Goal: Task Accomplishment & Management: Manage account settings

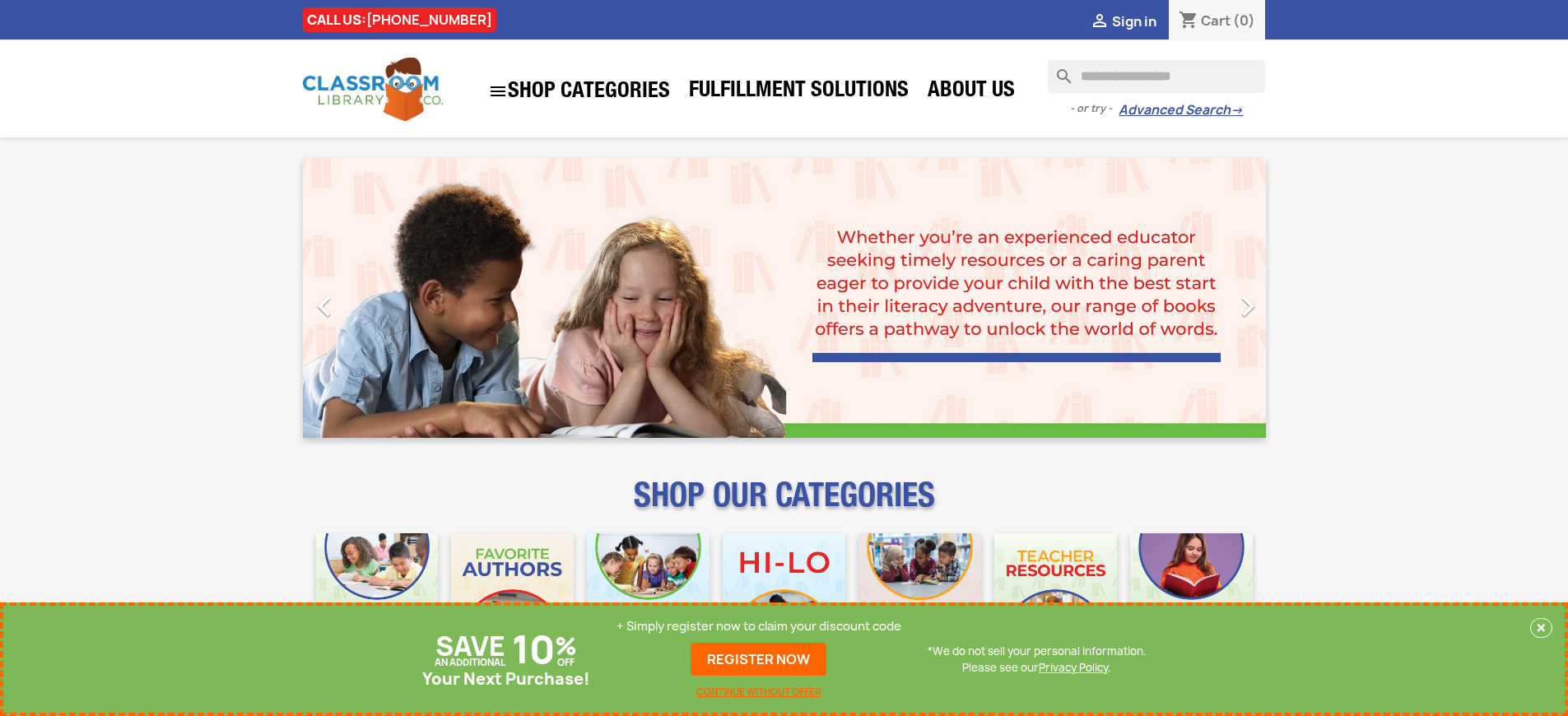
click at [759, 626] on p "+ Simply register now to claim your discount code" at bounding box center [758, 626] width 285 height 16
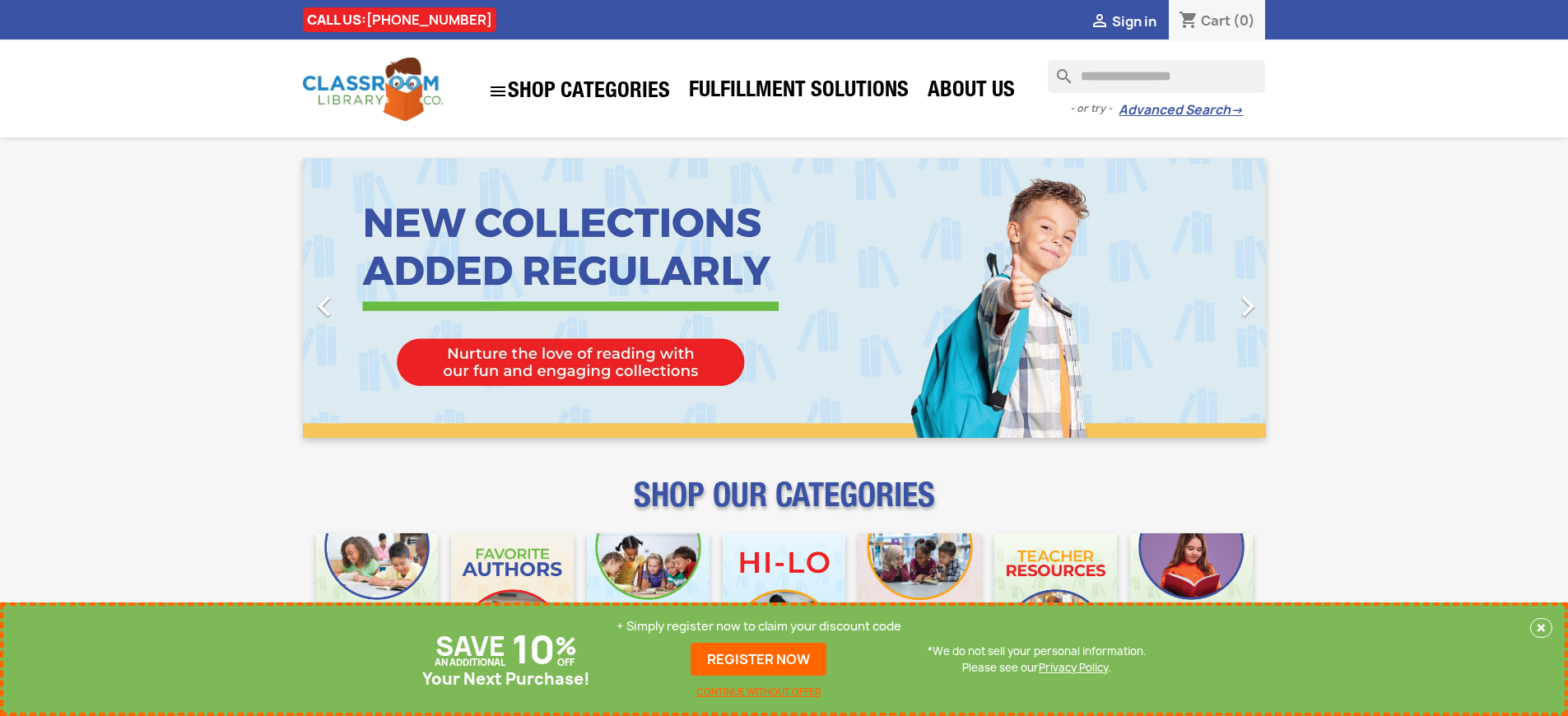
click at [759, 626] on p "+ Simply register now to claim your discount code" at bounding box center [758, 626] width 285 height 16
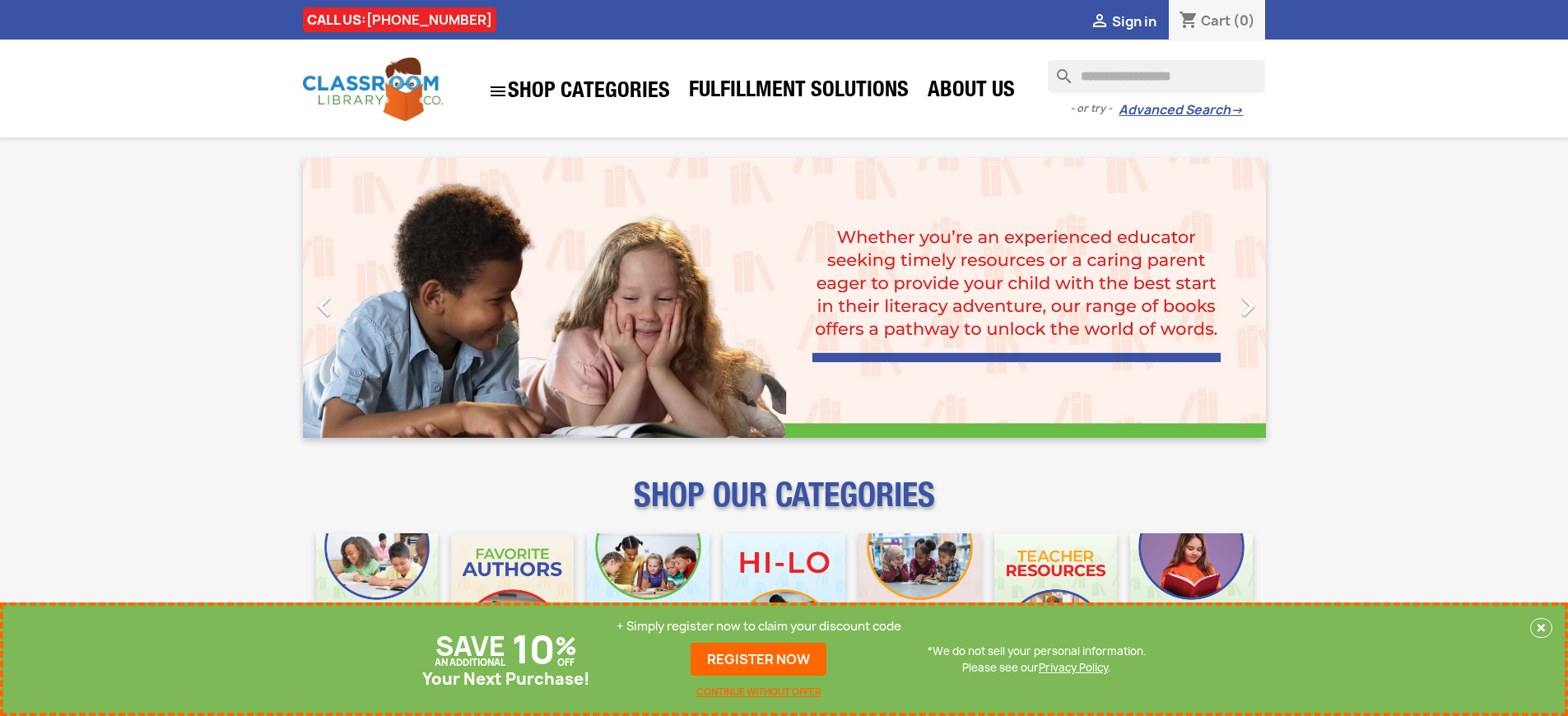
click at [759, 626] on p "+ Simply register now to claim your discount code" at bounding box center [758, 626] width 285 height 16
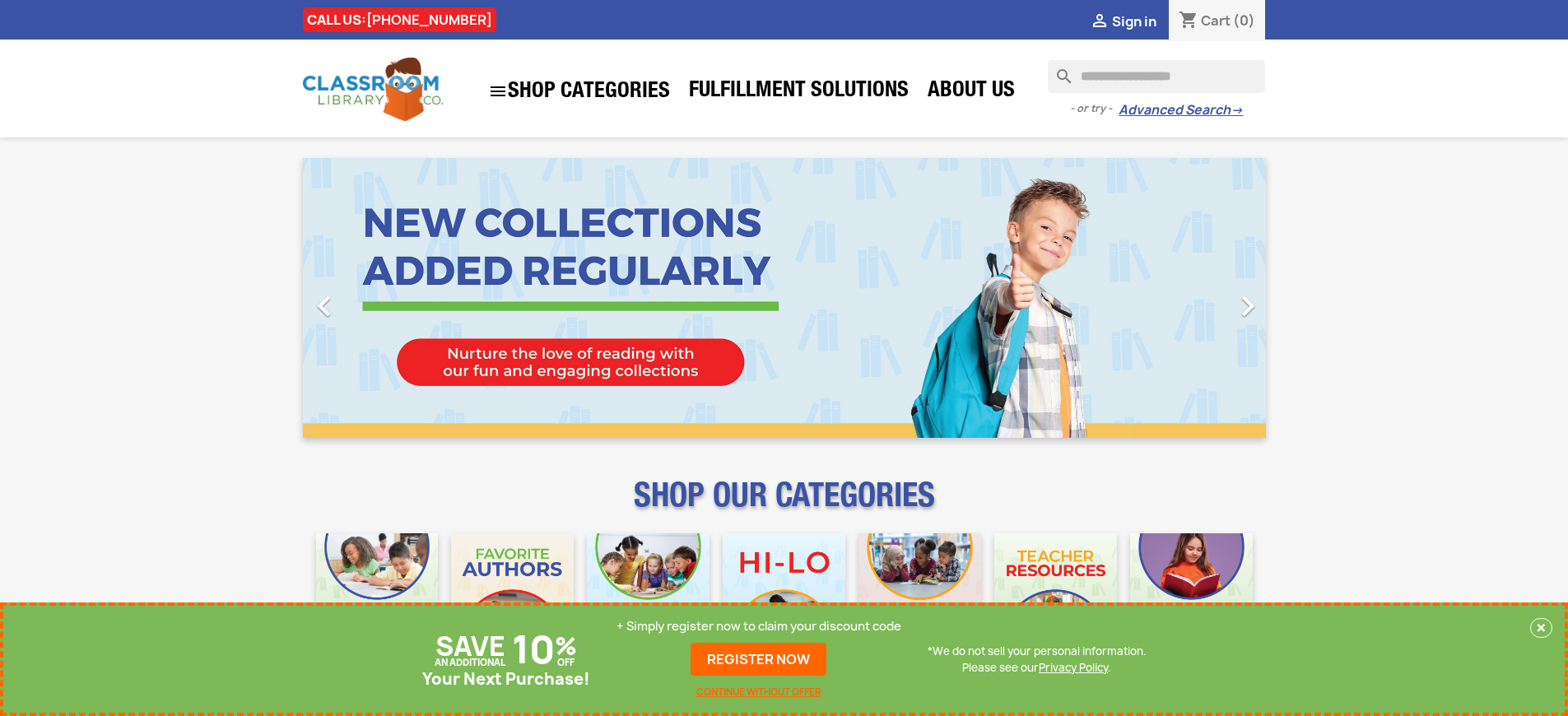
click at [759, 626] on p "+ Simply register now to claim your discount code" at bounding box center [758, 626] width 285 height 16
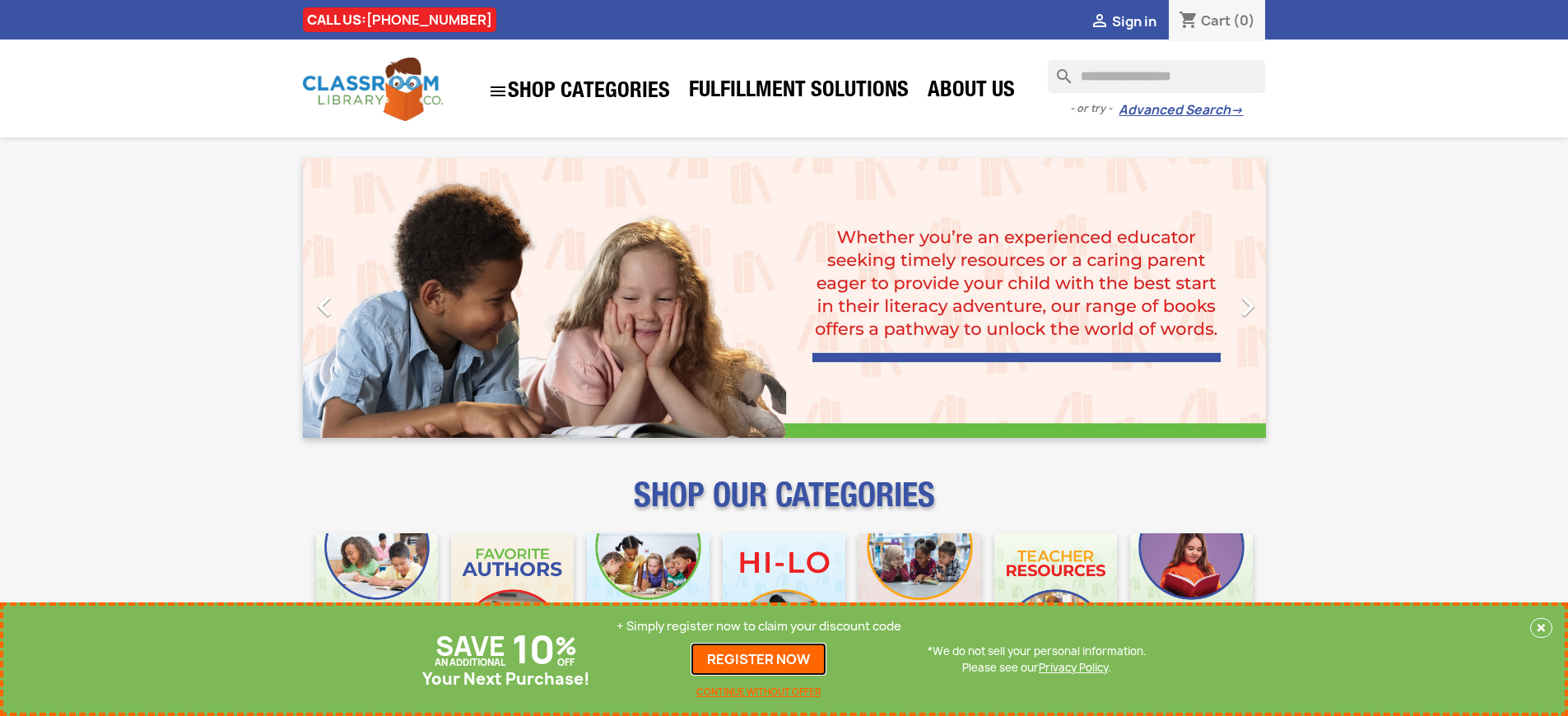
click at [759, 659] on link "REGISTER NOW" at bounding box center [758, 659] width 136 height 33
click at [759, 626] on p "+ Simply register now to claim your discount code" at bounding box center [758, 626] width 285 height 16
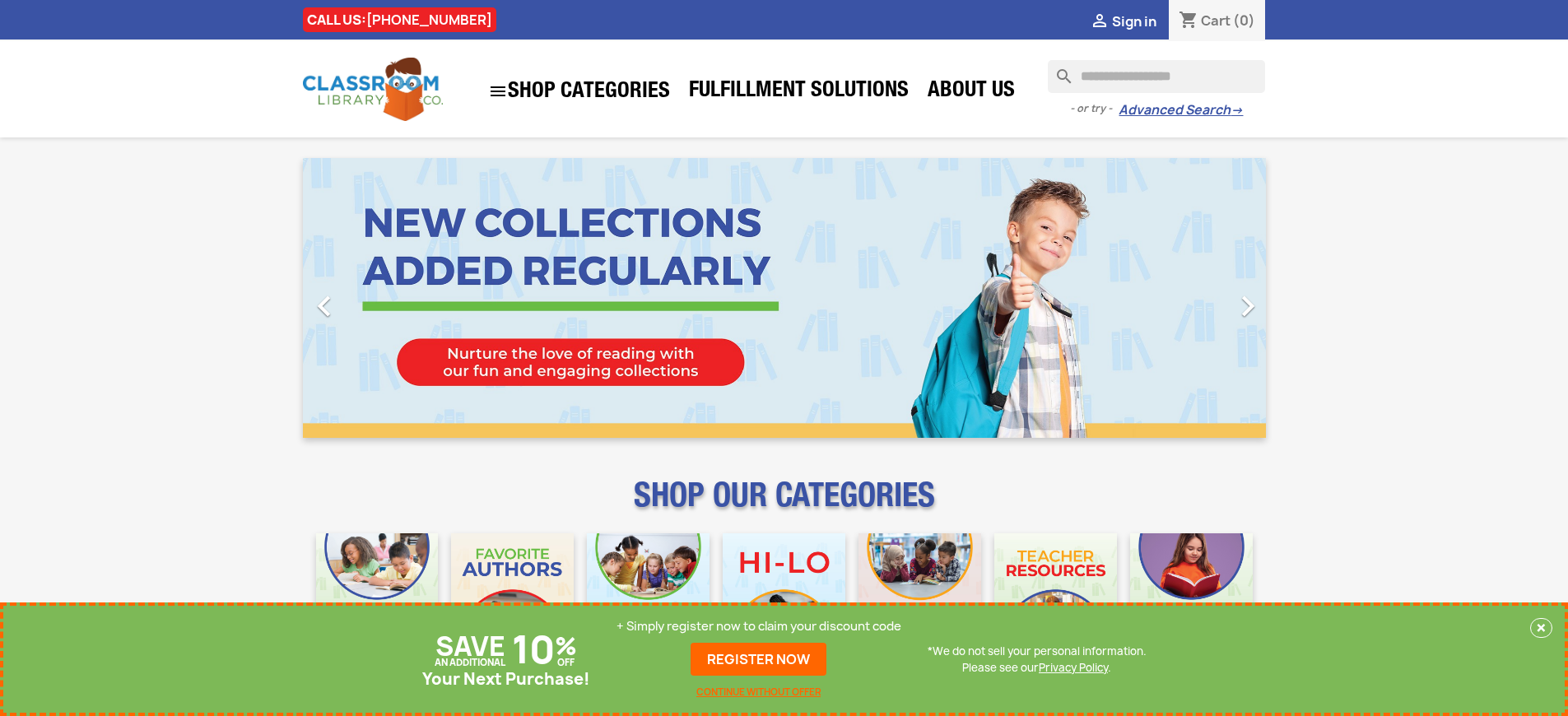
click at [759, 626] on p "+ Simply register now to claim your discount code" at bounding box center [758, 626] width 285 height 16
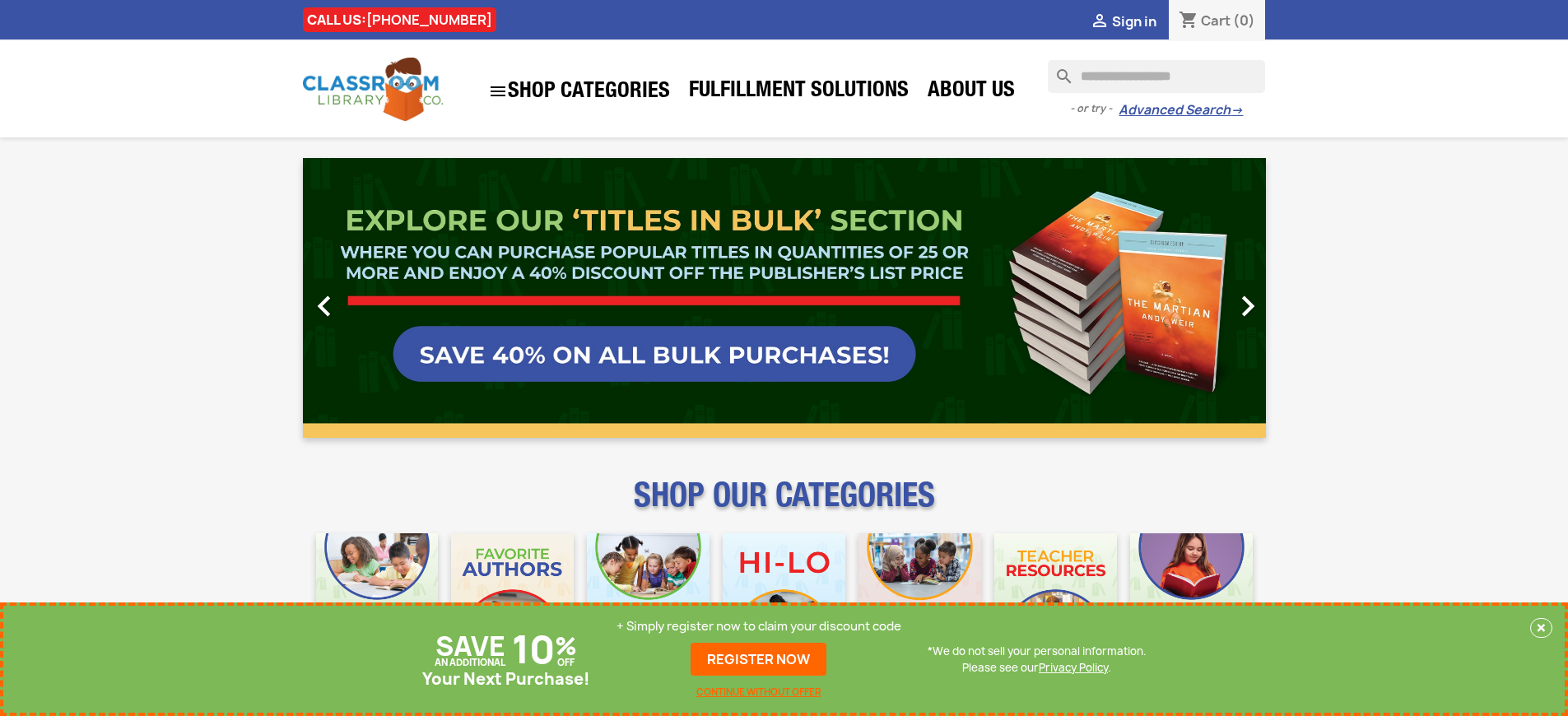
click at [759, 659] on link "REGISTER NOW" at bounding box center [758, 659] width 136 height 33
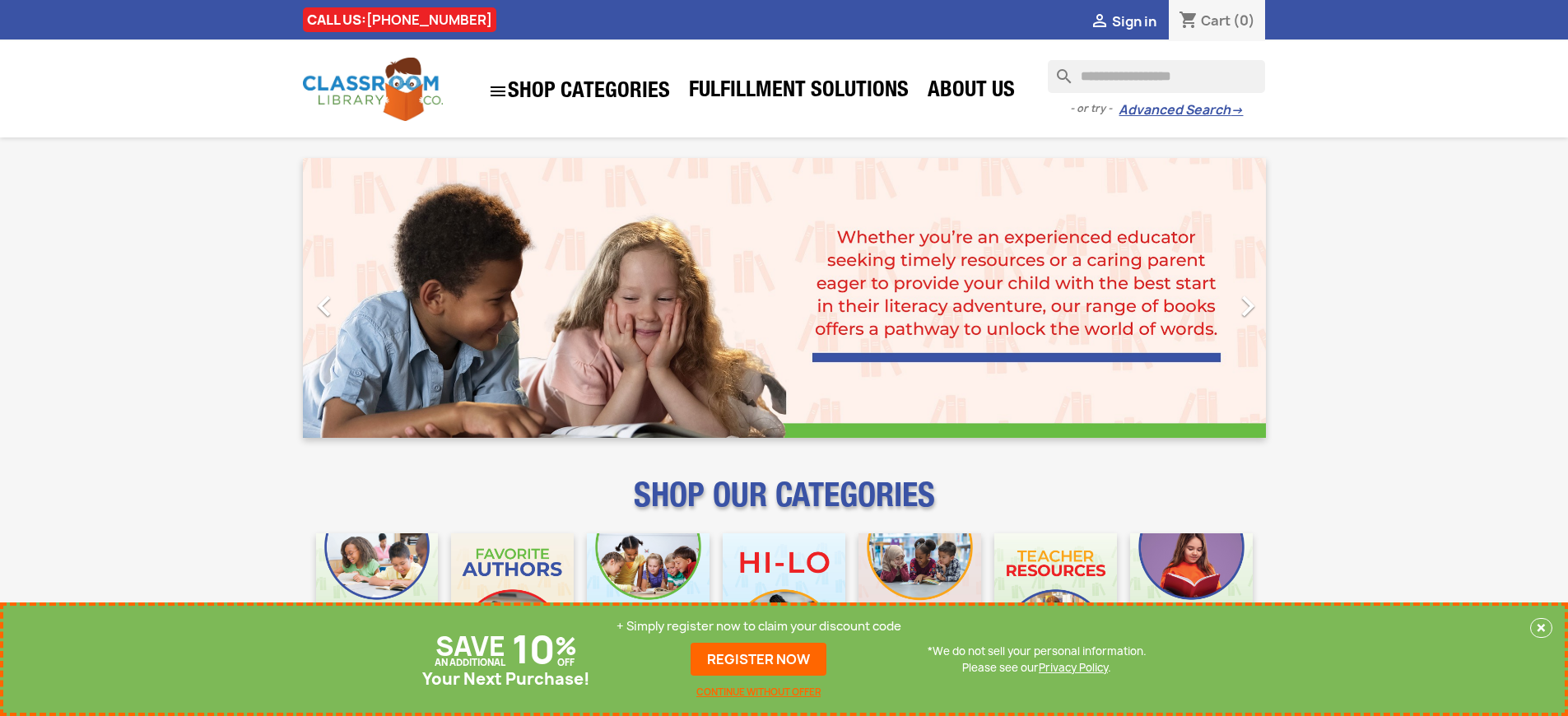
click at [759, 626] on p "+ Simply register now to claim your discount code" at bounding box center [758, 626] width 285 height 16
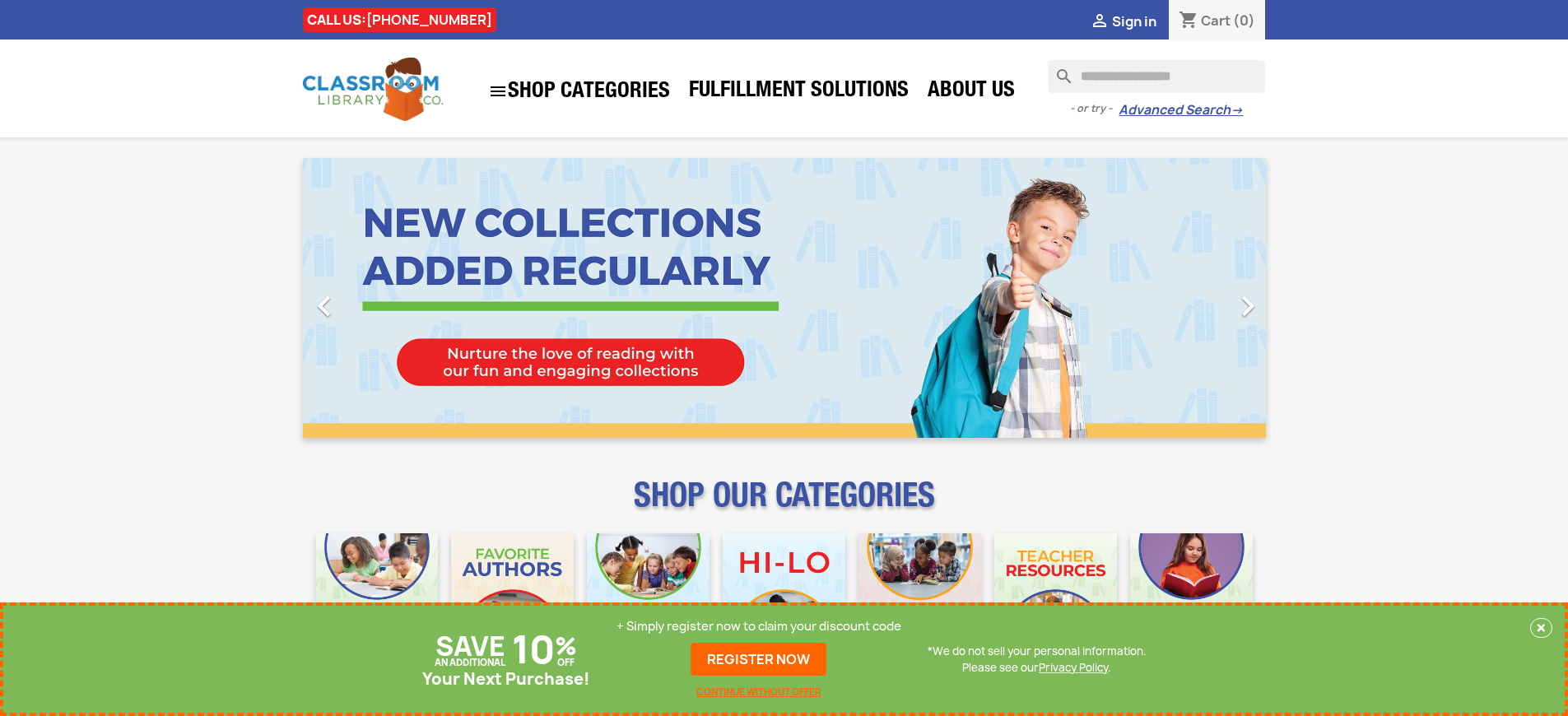
click at [759, 626] on p "+ Simply register now to claim your discount code" at bounding box center [758, 626] width 285 height 16
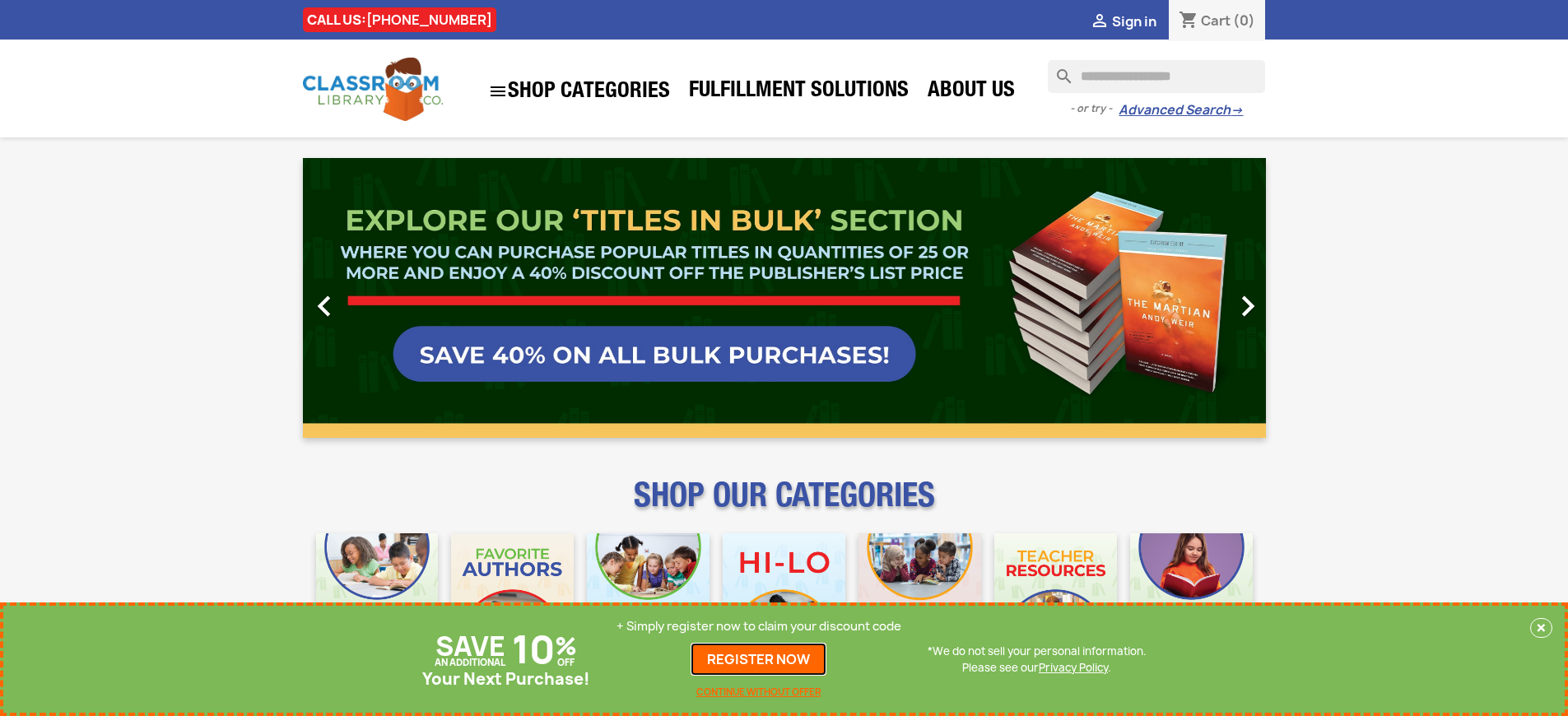
click at [759, 659] on link "REGISTER NOW" at bounding box center [758, 659] width 136 height 33
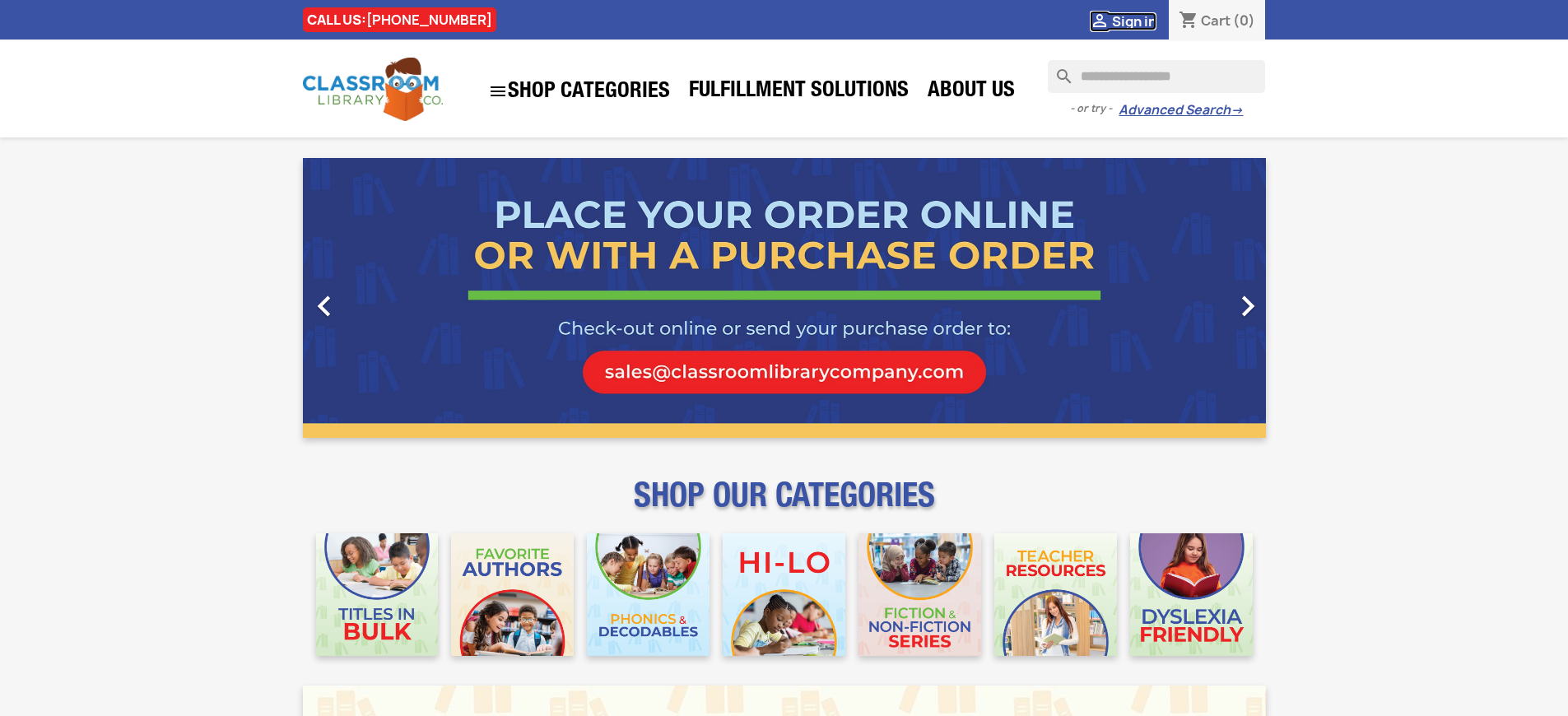
click at [1134, 20] on span "Sign in" at bounding box center [1134, 21] width 45 height 18
